Goal: Information Seeking & Learning: Learn about a topic

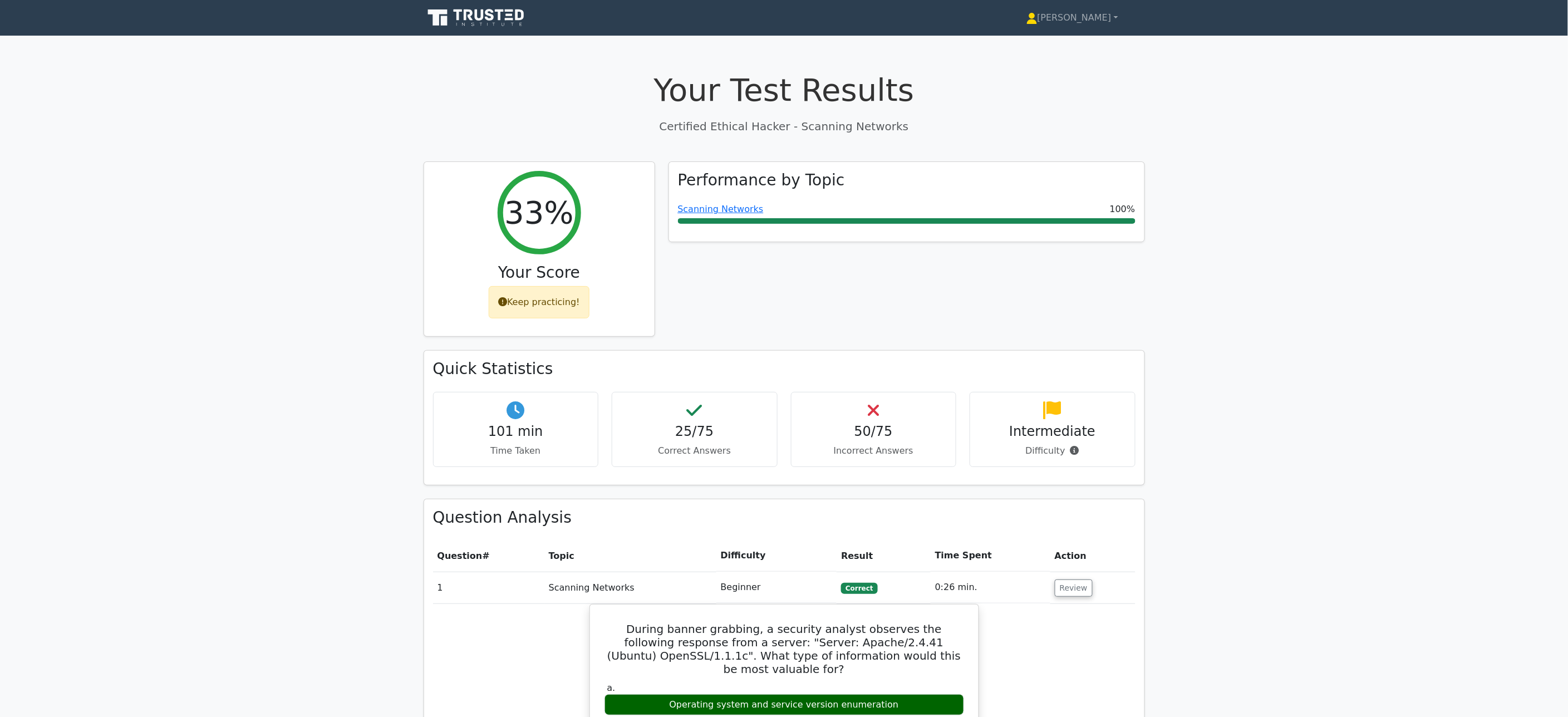
drag, startPoint x: 747, startPoint y: 116, endPoint x: 747, endPoint y: 125, distance: 9.0
click at [747, 116] on div "Your Test Results Certified Ethical Hacker - Scanning Networks" at bounding box center [784, 103] width 722 height 63
click at [492, 15] on icon at bounding box center [490, 14] width 9 height 12
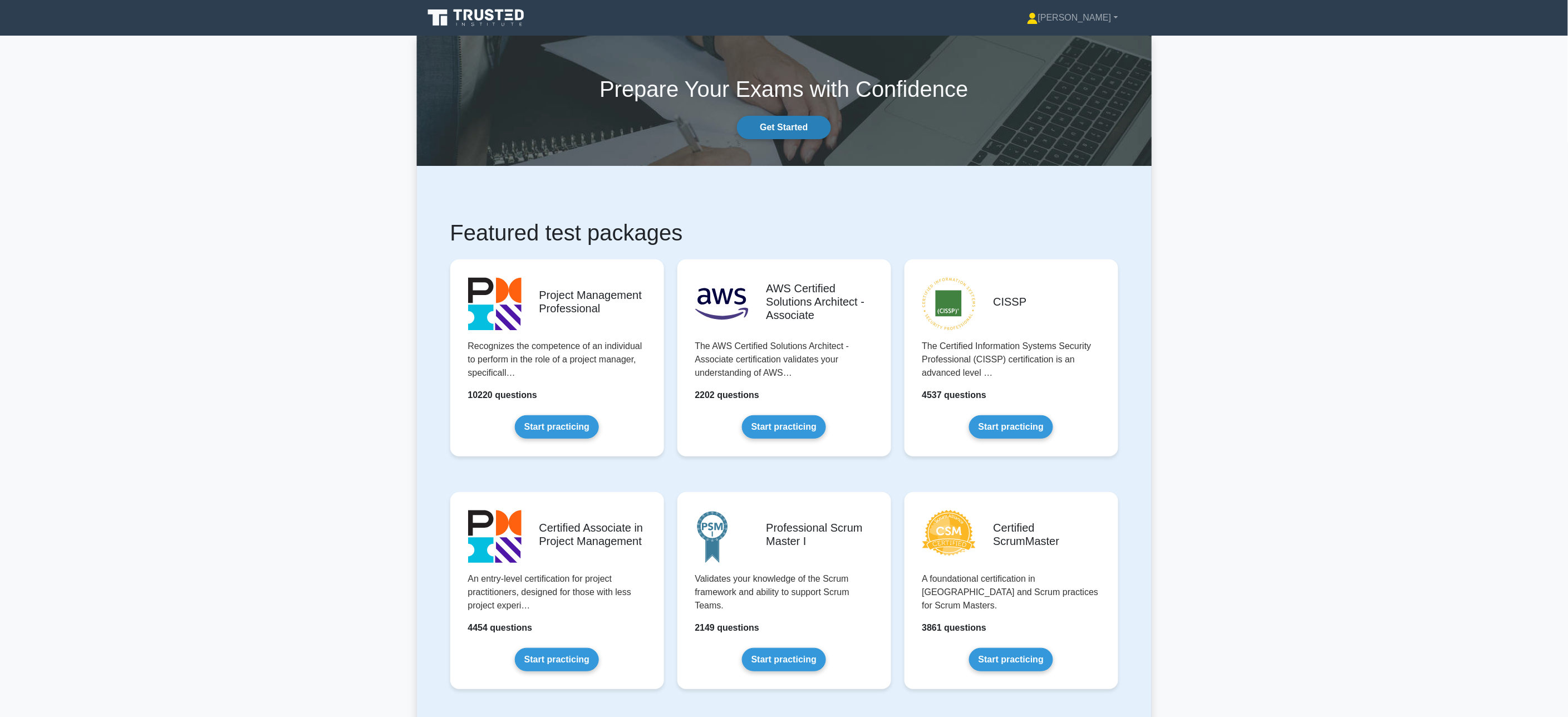
click at [781, 126] on link "Get Started" at bounding box center [784, 127] width 94 height 23
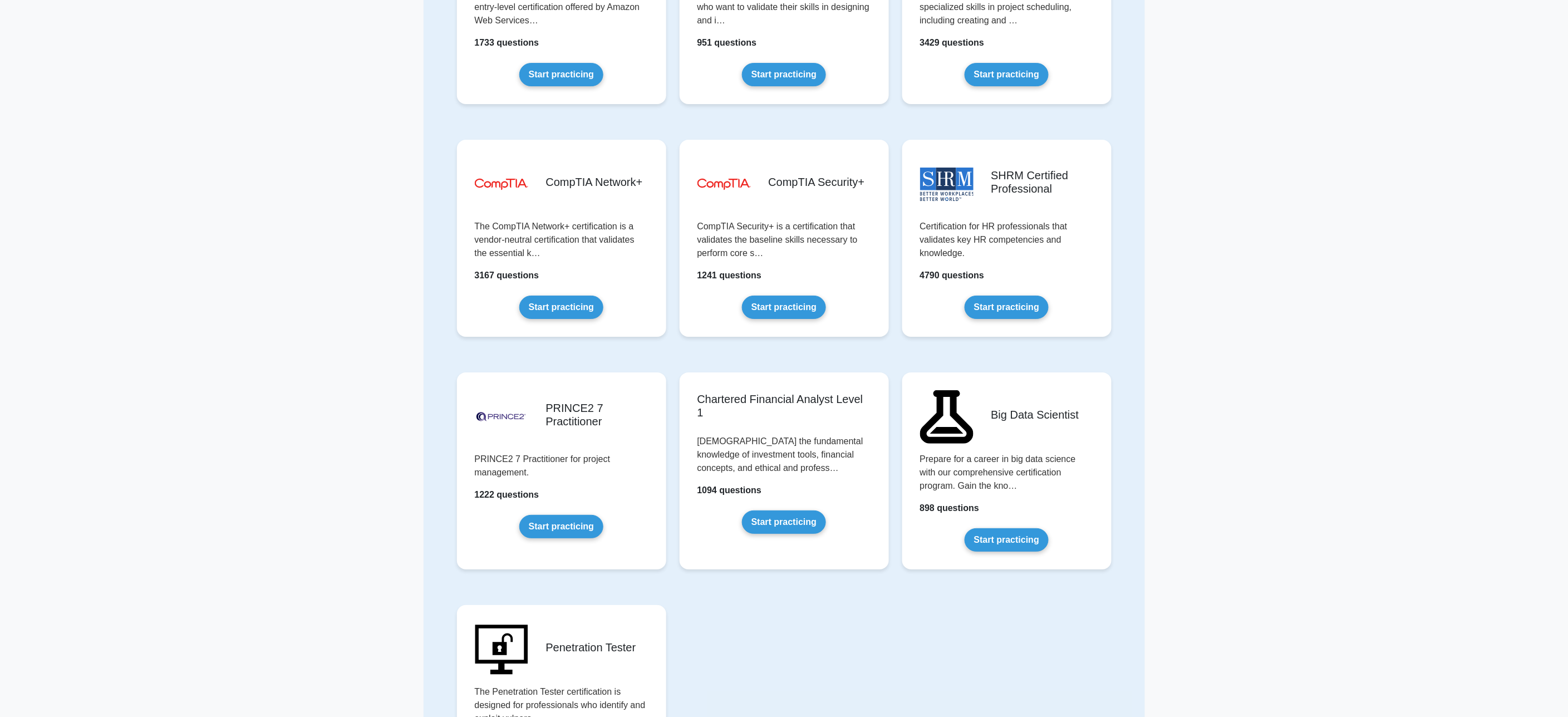
scroll to position [2149, 0]
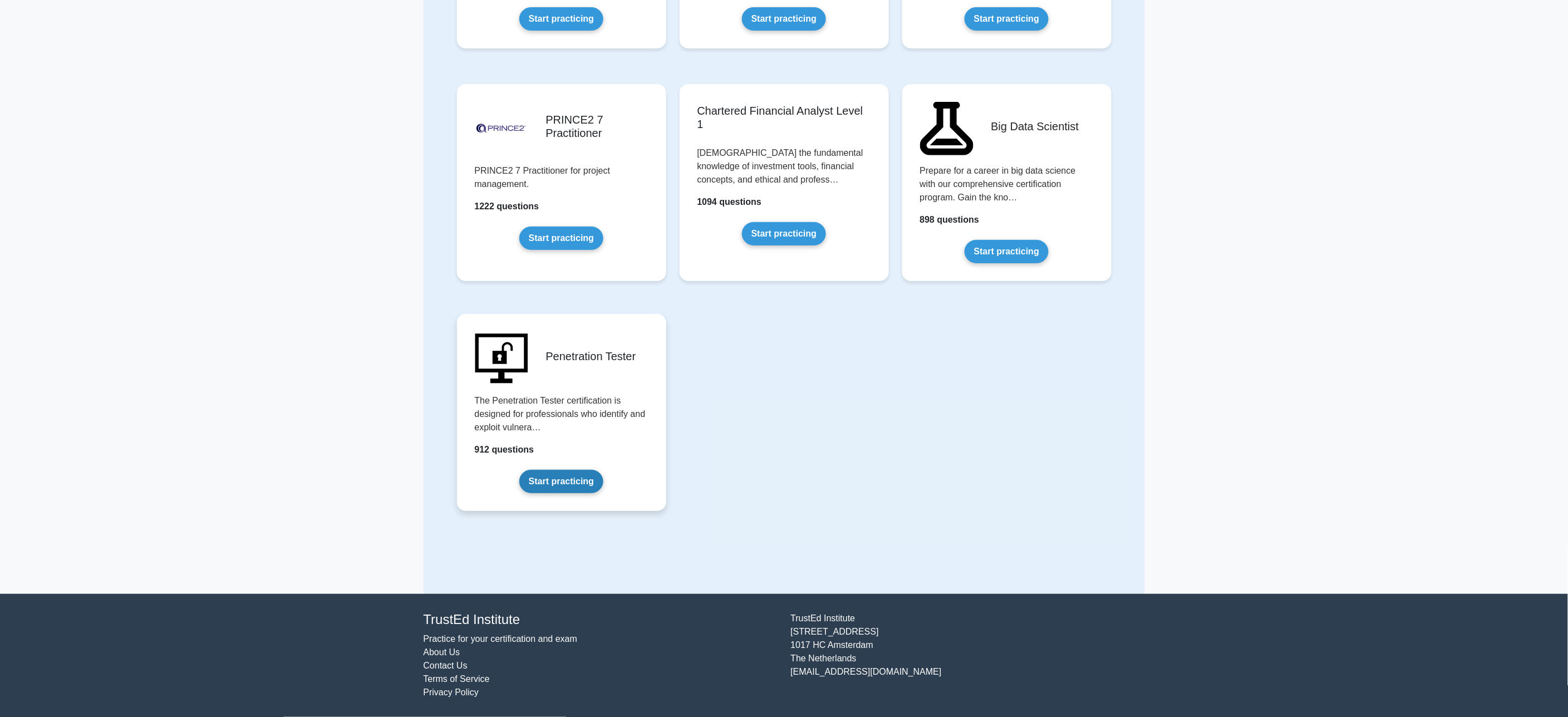
click at [557, 470] on link "Start practicing" at bounding box center [561, 482] width 84 height 23
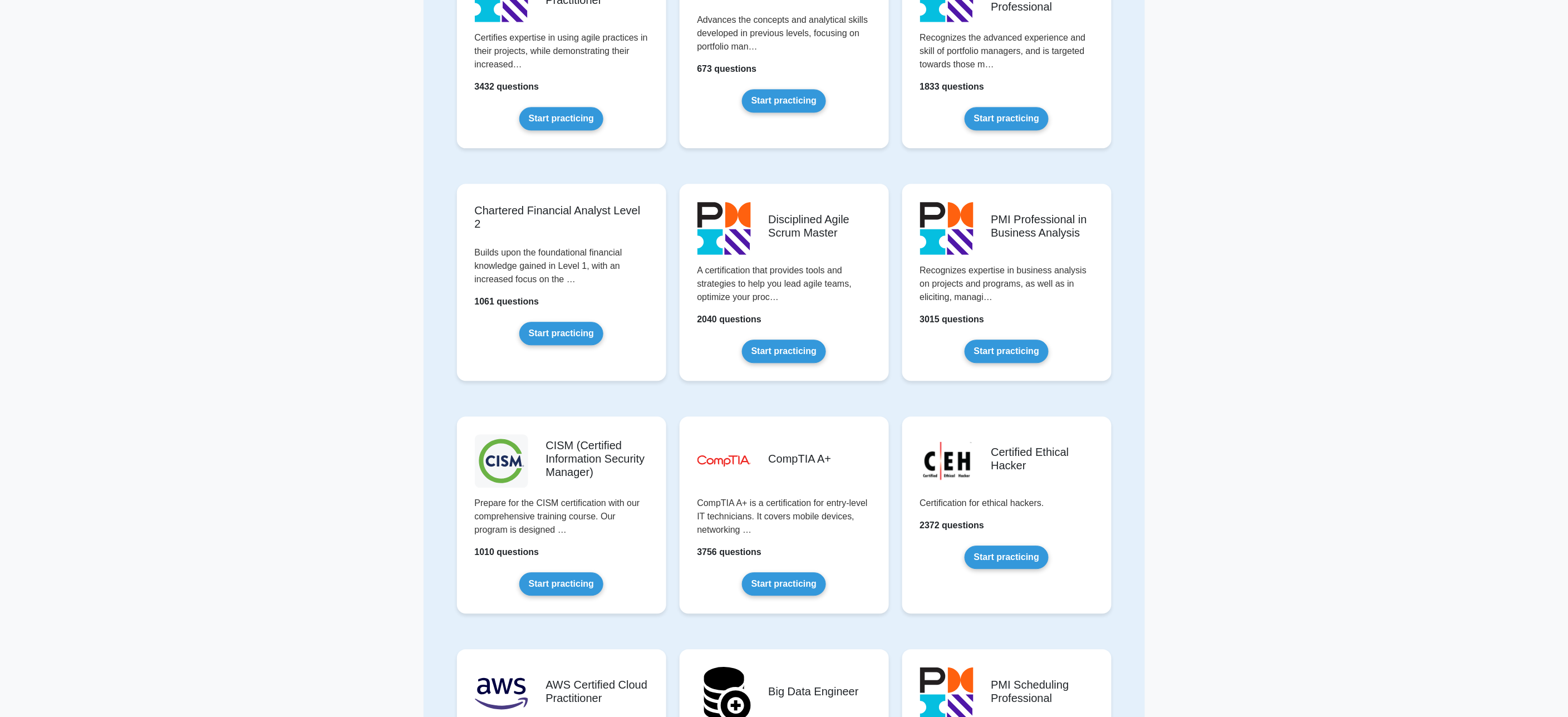
scroll to position [1299, 0]
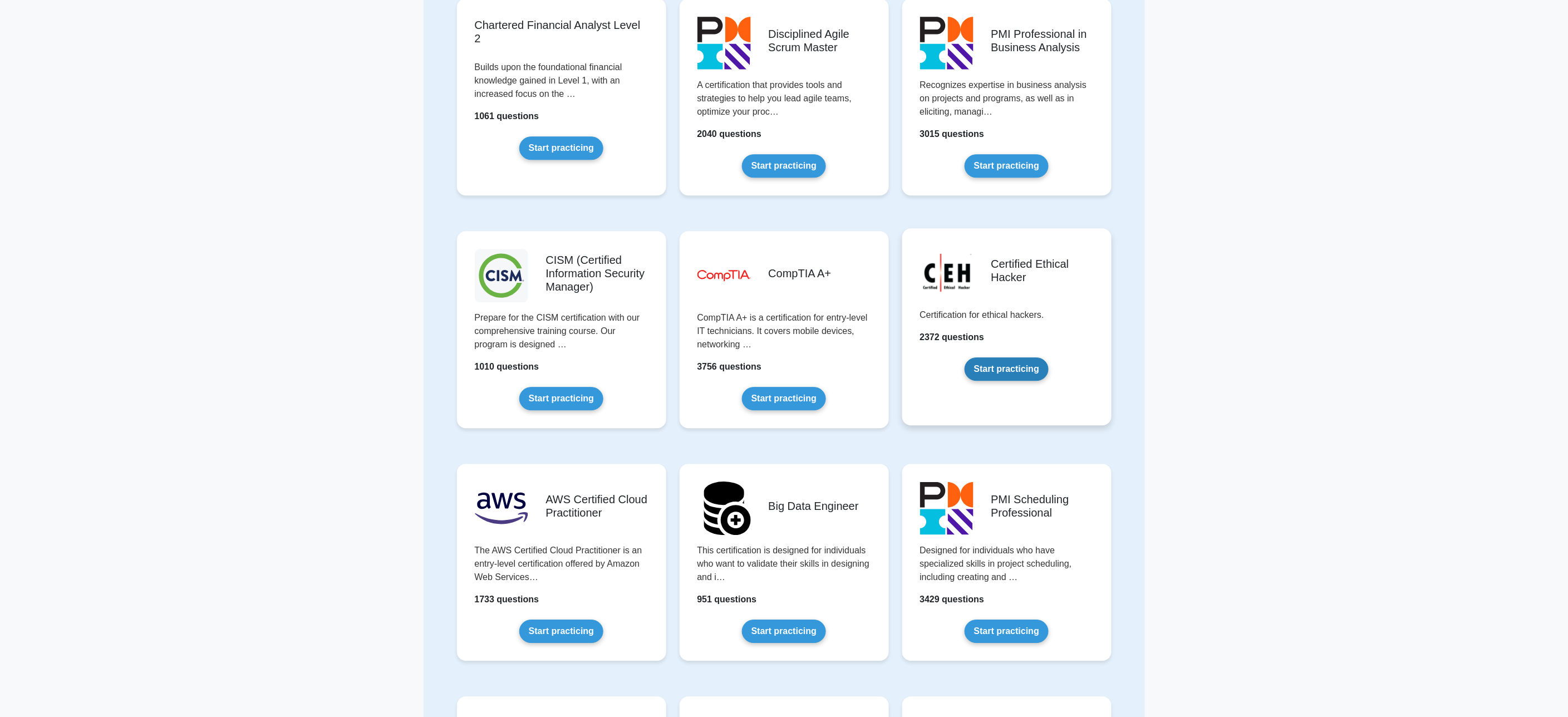
click at [1011, 368] on link "Start practicing" at bounding box center [1006, 369] width 84 height 23
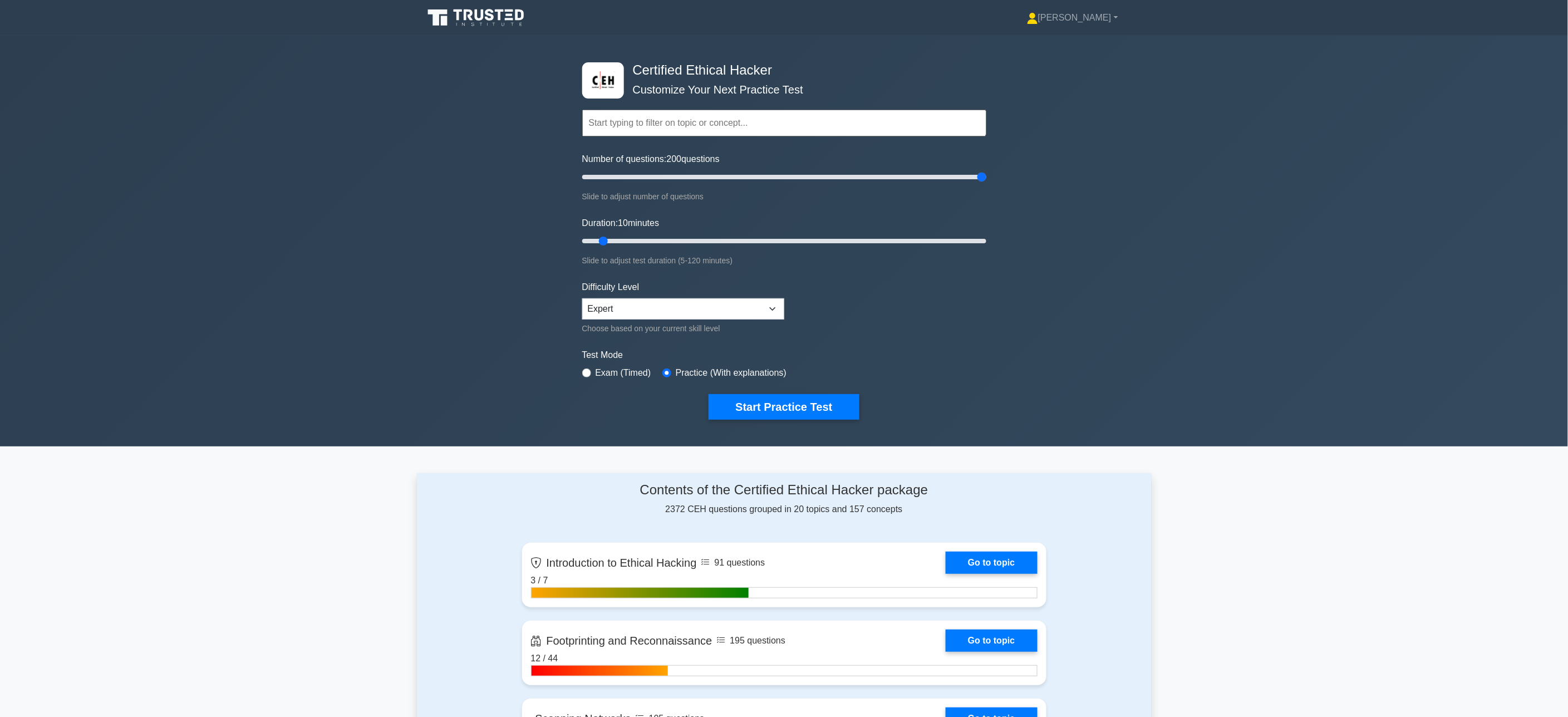
drag, startPoint x: 602, startPoint y: 180, endPoint x: 1160, endPoint y: 204, distance: 558.5
type input "200"
click at [986, 184] on input "Number of questions: 200 questions" at bounding box center [784, 177] width 404 height 14
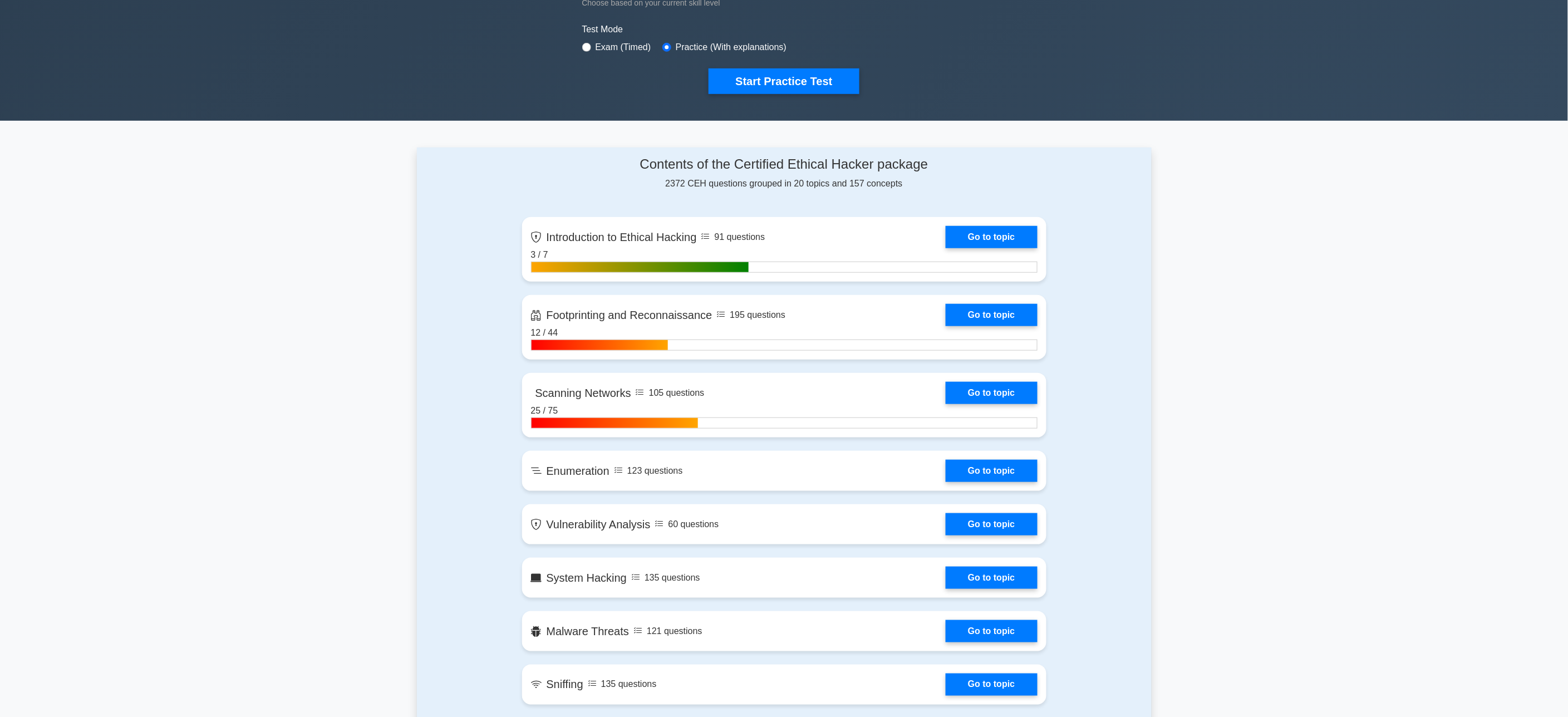
scroll to position [371, 0]
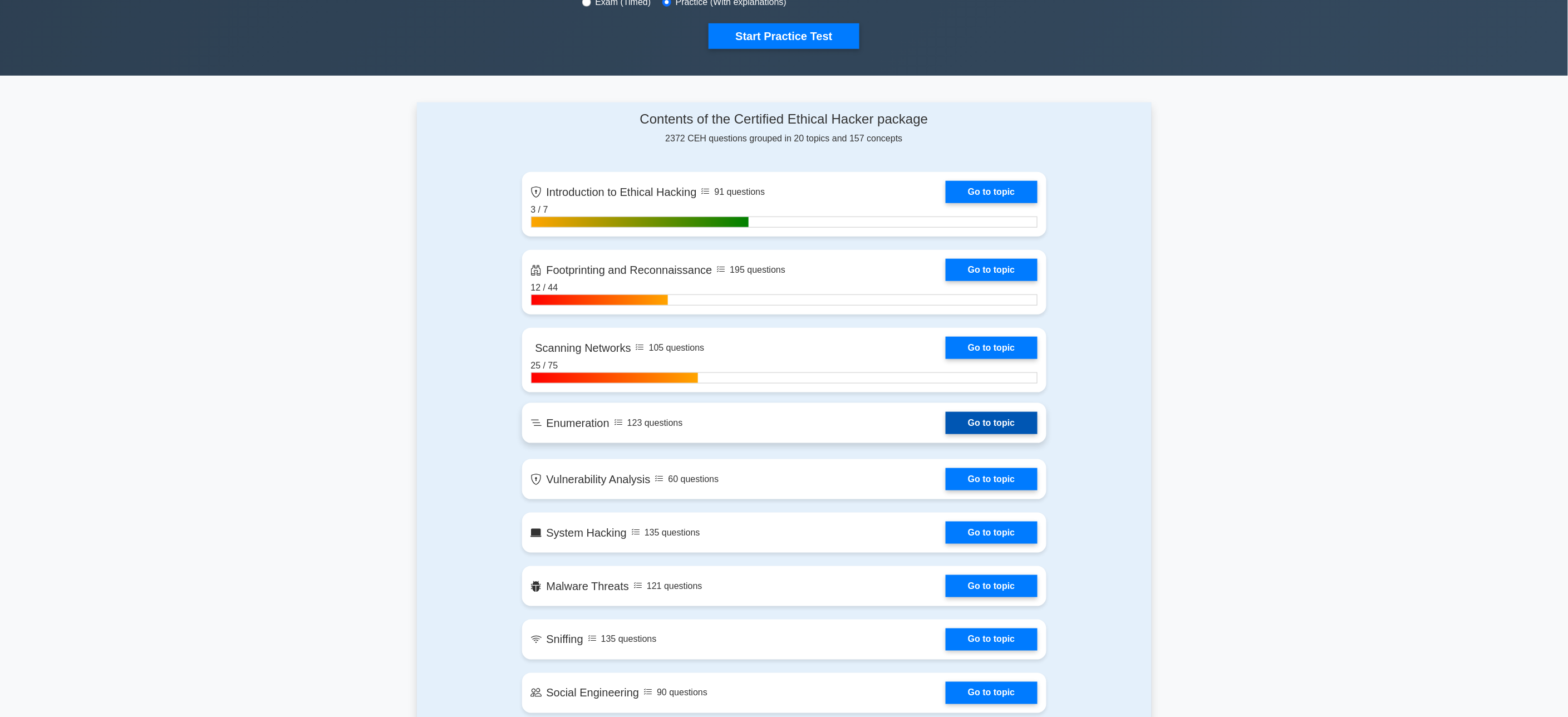
click at [945, 421] on link "Go to topic" at bounding box center [991, 423] width 91 height 22
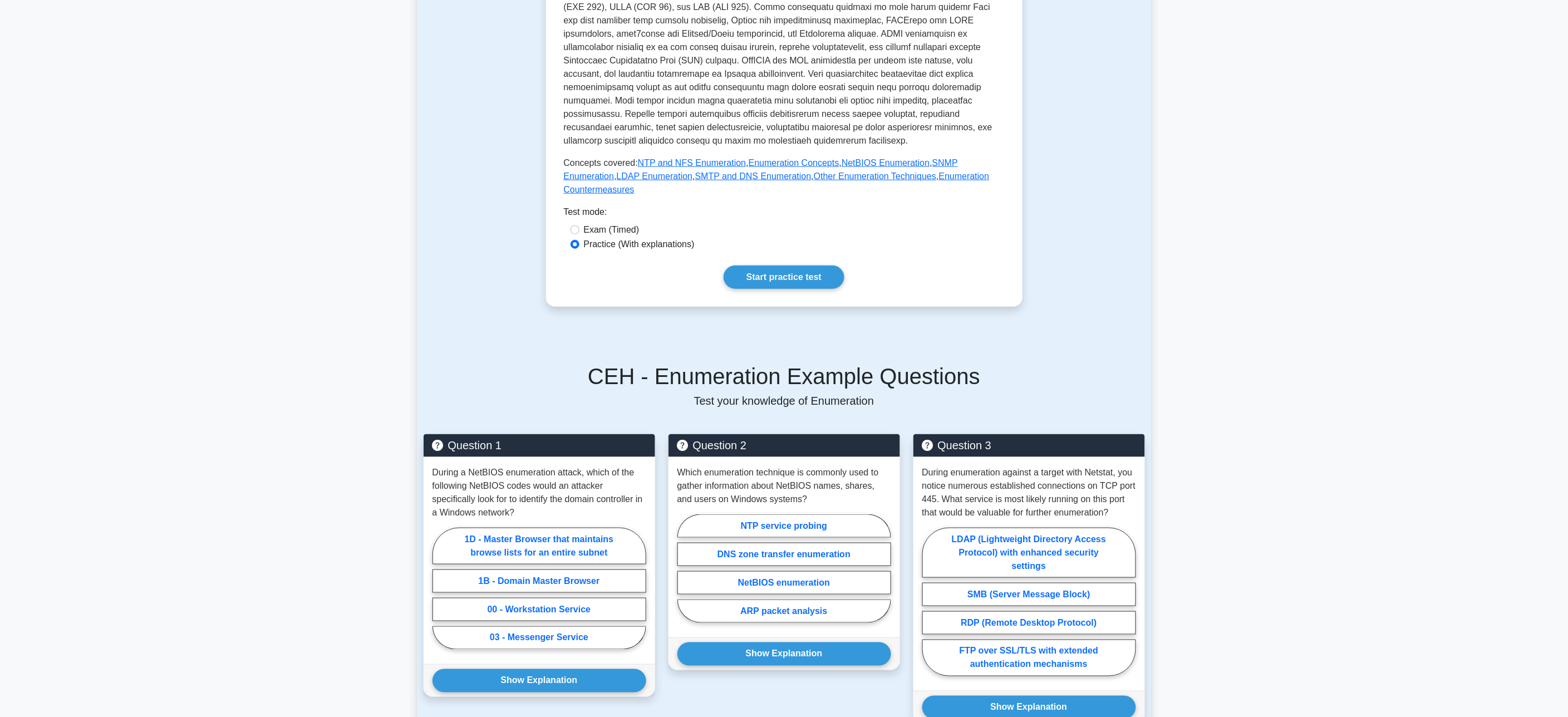
scroll to position [557, 0]
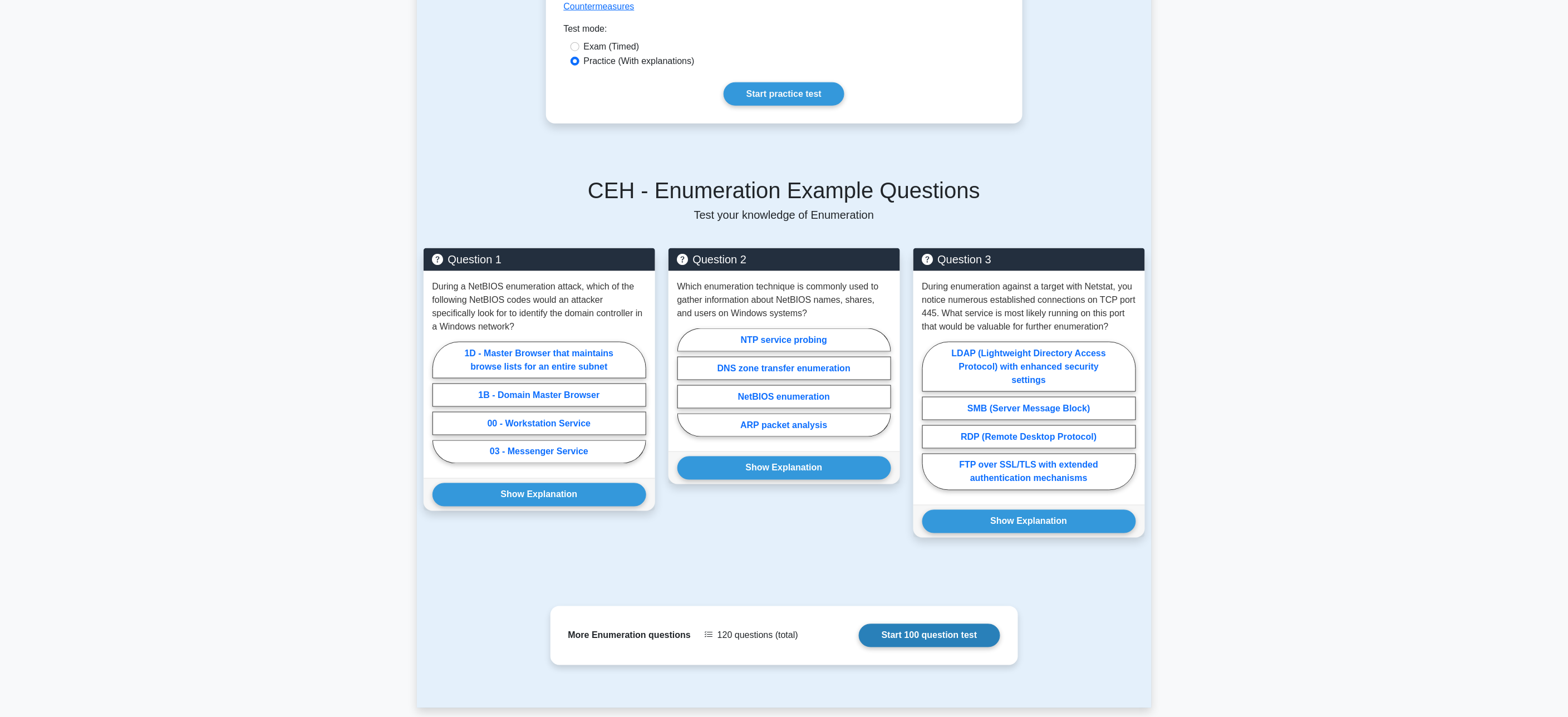
click at [859, 624] on link "Start 100 question test" at bounding box center [929, 636] width 141 height 23
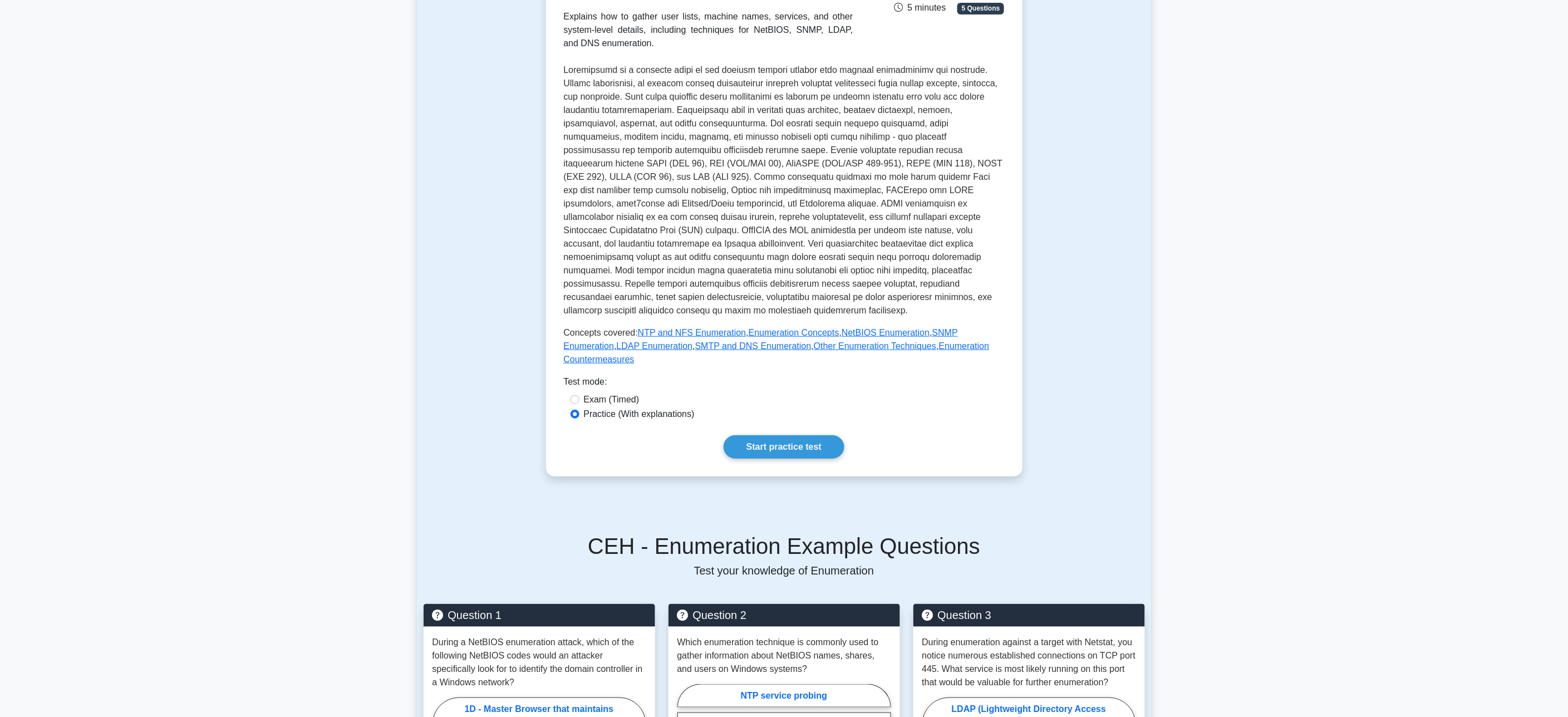
scroll to position [371, 0]
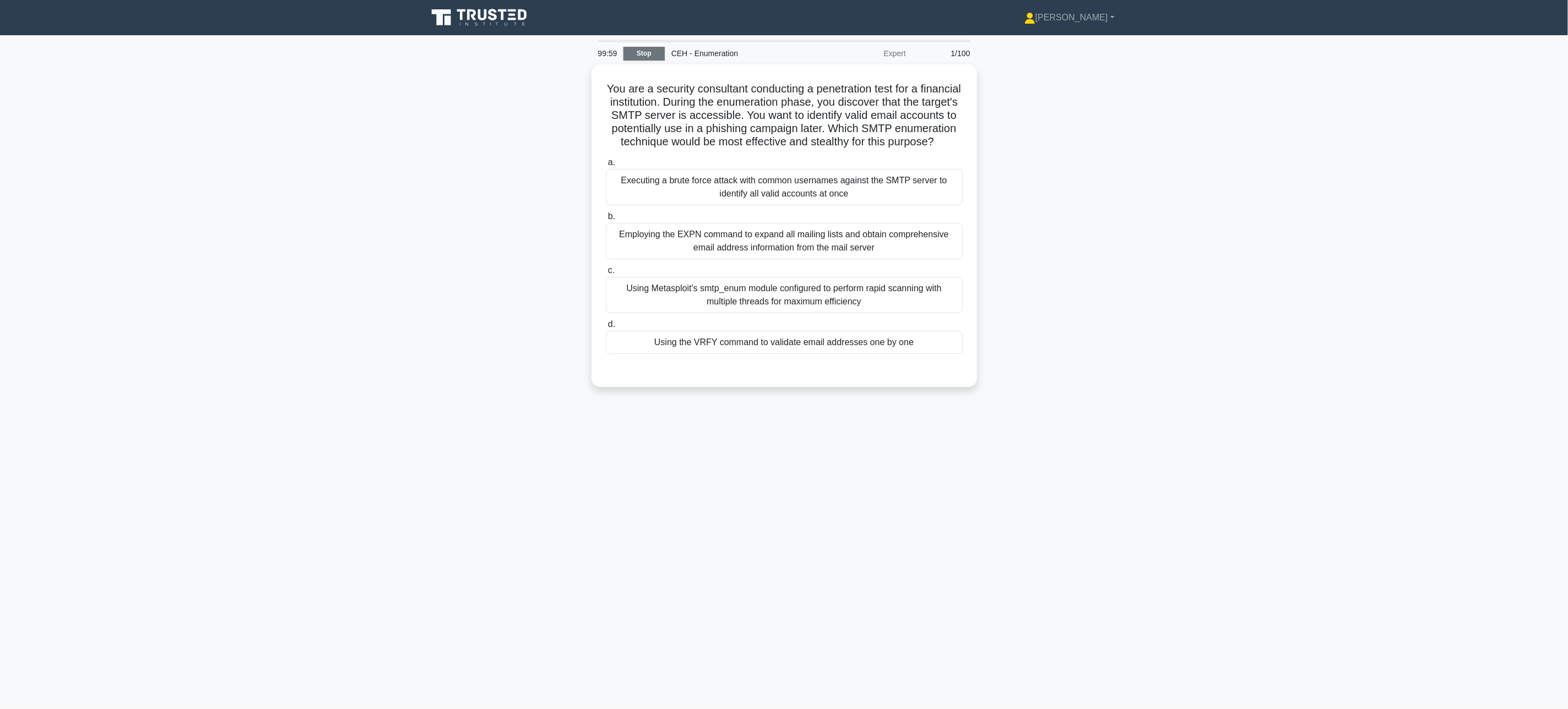
click at [640, 58] on link "Stop" at bounding box center [644, 54] width 41 height 14
